Goal: Task Accomplishment & Management: Use online tool/utility

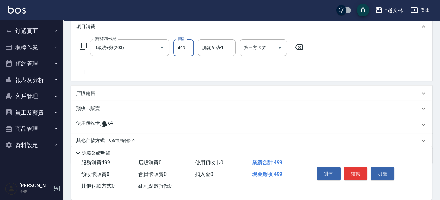
scroll to position [90, 0]
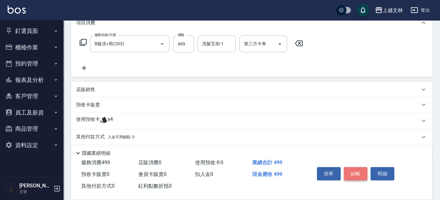
click at [356, 170] on button "結帳" at bounding box center [356, 173] width 24 height 13
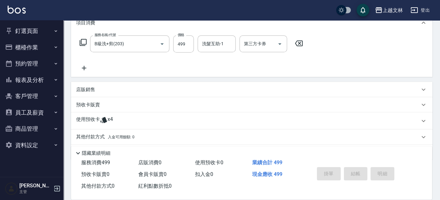
type input "[DATE] 15:18"
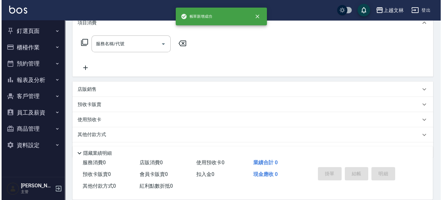
scroll to position [0, 0]
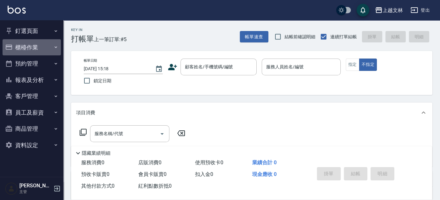
click at [19, 46] on button "櫃檯作業" at bounding box center [32, 47] width 58 height 16
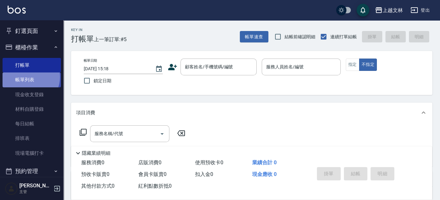
click at [28, 77] on link "帳單列表" at bounding box center [32, 80] width 58 height 15
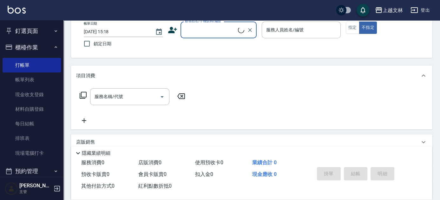
scroll to position [39, 0]
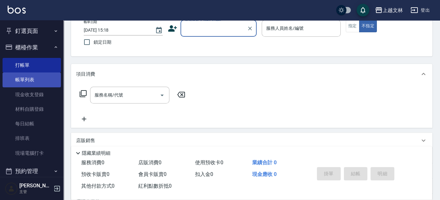
click at [19, 82] on link "帳單列表" at bounding box center [32, 80] width 58 height 15
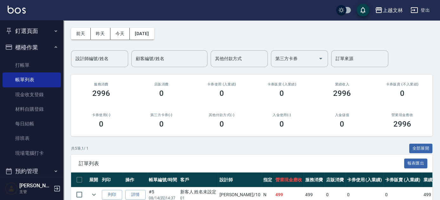
scroll to position [34, 0]
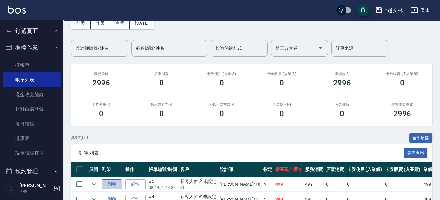
click at [117, 181] on button "列印" at bounding box center [112, 185] width 20 height 10
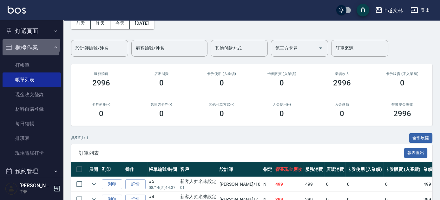
click at [29, 45] on button "櫃檯作業" at bounding box center [32, 47] width 58 height 16
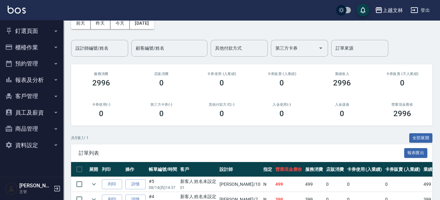
click at [58, 77] on button "報表及分析" at bounding box center [32, 80] width 58 height 16
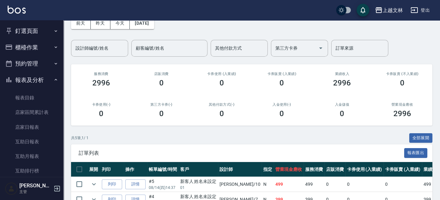
scroll to position [137, 0]
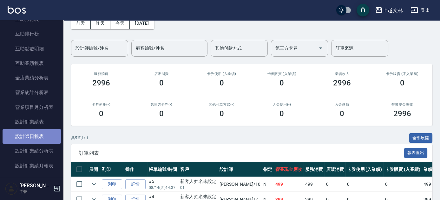
click at [49, 134] on link "設計師日報表" at bounding box center [32, 136] width 58 height 15
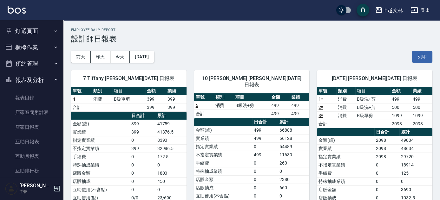
click at [53, 81] on icon "button" at bounding box center [55, 79] width 5 height 5
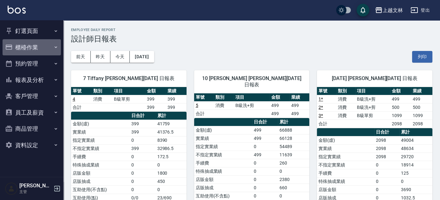
click at [46, 47] on button "櫃檯作業" at bounding box center [32, 47] width 58 height 16
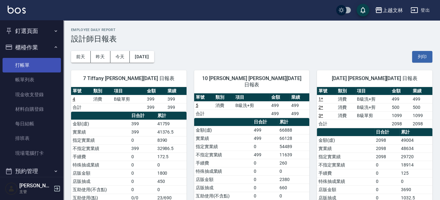
click at [46, 61] on link "打帳單" at bounding box center [32, 65] width 58 height 15
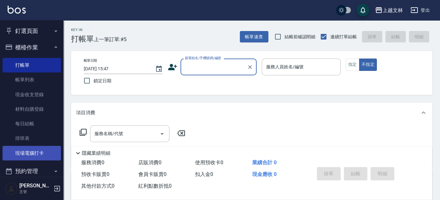
click at [46, 151] on link "現場電腦打卡" at bounding box center [32, 153] width 58 height 15
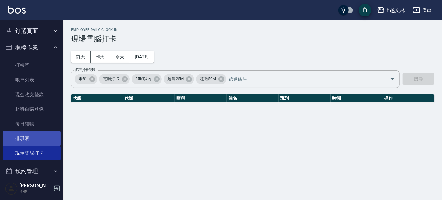
click at [53, 137] on link "排班表" at bounding box center [32, 138] width 58 height 15
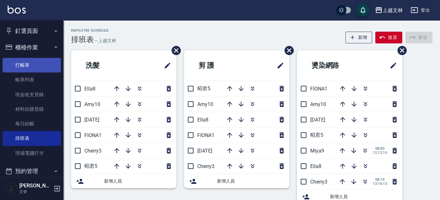
click at [36, 68] on link "打帳單" at bounding box center [32, 65] width 58 height 15
